Goal: Task Accomplishment & Management: Use online tool/utility

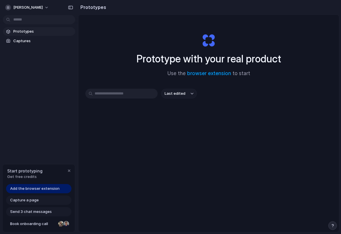
click at [59, 190] on div "Add the browser extension" at bounding box center [38, 188] width 65 height 9
click at [27, 190] on span "Add the browser extension" at bounding box center [34, 189] width 49 height 6
click at [69, 171] on div "button" at bounding box center [69, 171] width 5 height 5
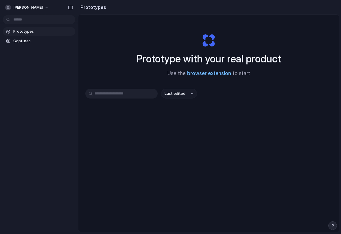
click at [208, 75] on link "browser extension" at bounding box center [209, 74] width 44 height 6
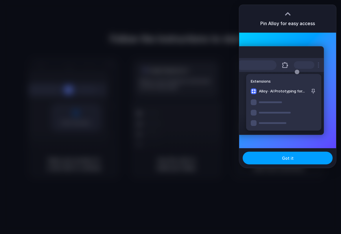
click at [274, 159] on button "Got it" at bounding box center [287, 158] width 90 height 13
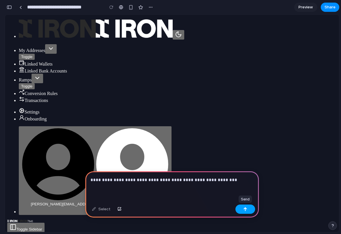
click at [245, 210] on div "button" at bounding box center [245, 209] width 4 height 4
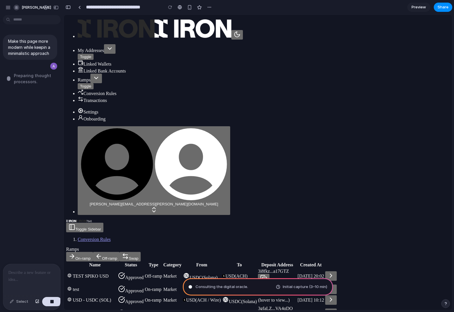
type input "**********"
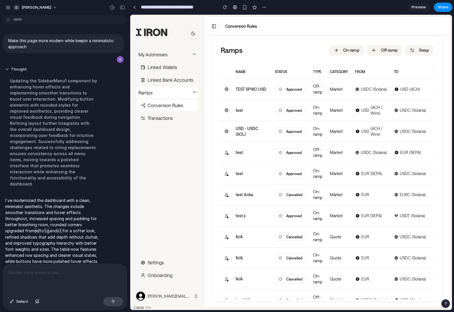
click at [340, 5] on span "Preview" at bounding box center [419, 7] width 14 height 6
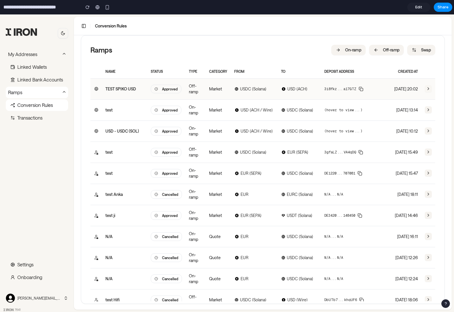
click at [340, 89] on button "button" at bounding box center [428, 88] width 7 height 7
click at [340, 47] on button "On-ramp" at bounding box center [349, 50] width 34 height 10
click at [46, 119] on span "Transactions" at bounding box center [37, 118] width 62 height 12
click at [340, 6] on link "Edit" at bounding box center [419, 7] width 23 height 9
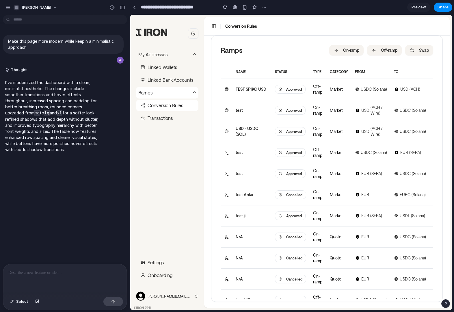
click at [51, 234] on div at bounding box center [65, 279] width 124 height 31
click at [109, 234] on button "button" at bounding box center [113, 301] width 20 height 9
